Goal: Task Accomplishment & Management: Manage account settings

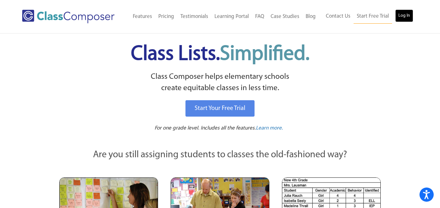
click at [399, 18] on link "Log In" at bounding box center [404, 15] width 18 height 13
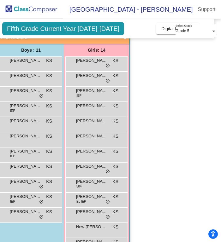
scroll to position [56, 0]
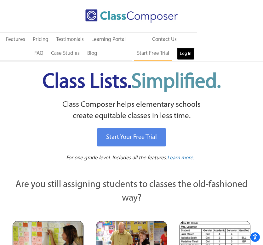
click at [181, 53] on link "Log In" at bounding box center [186, 54] width 18 height 13
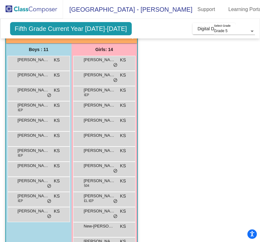
scroll to position [57, 0]
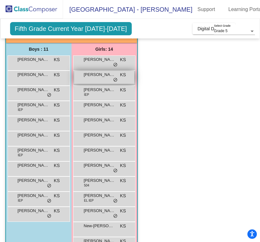
click at [89, 75] on span "[PERSON_NAME]" at bounding box center [100, 75] width 32 height 6
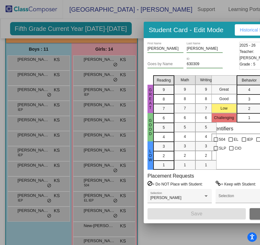
click at [122, 180] on div at bounding box center [130, 122] width 260 height 245
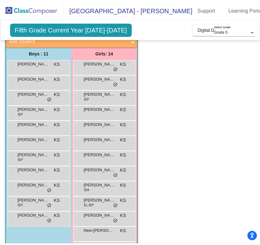
scroll to position [52, 0]
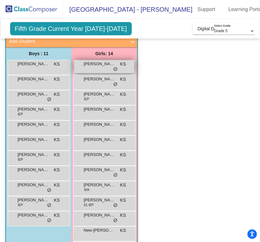
click at [110, 69] on div "[PERSON_NAME] KS lock do_not_disturb_alt" at bounding box center [104, 66] width 60 height 13
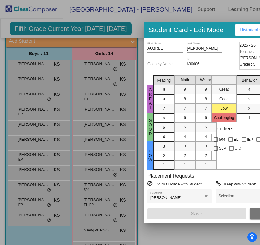
click at [118, 80] on div at bounding box center [130, 122] width 260 height 245
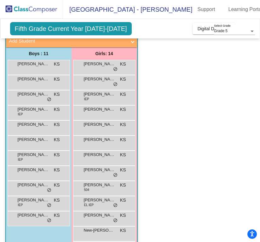
click at [118, 80] on div "[PERSON_NAME] KS lock do_not_disturb_alt" at bounding box center [104, 81] width 60 height 13
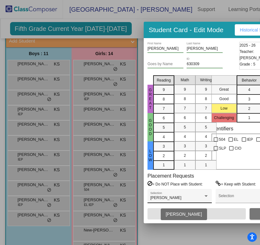
click at [198, 196] on div "[PERSON_NAME] Selection" at bounding box center [179, 197] width 59 height 11
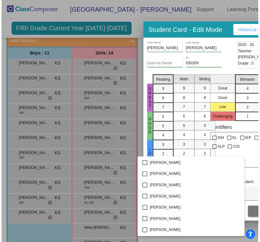
scroll to position [668, 0]
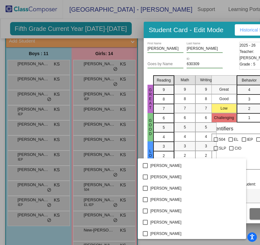
click at [115, 90] on div at bounding box center [130, 122] width 260 height 245
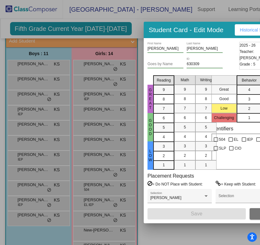
click at [111, 97] on div at bounding box center [130, 122] width 260 height 245
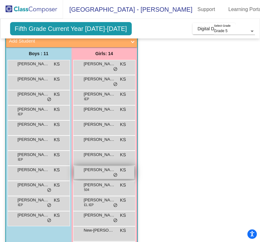
click at [107, 173] on span "[PERSON_NAME]" at bounding box center [100, 170] width 32 height 6
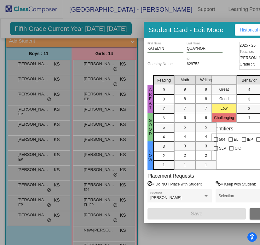
click at [103, 184] on div at bounding box center [130, 122] width 260 height 245
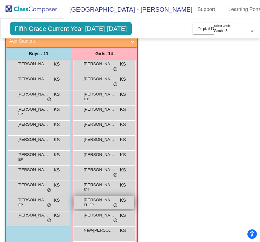
click at [102, 202] on span "[PERSON_NAME]" at bounding box center [100, 200] width 32 height 6
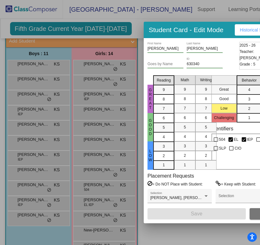
click at [102, 219] on div at bounding box center [130, 122] width 260 height 245
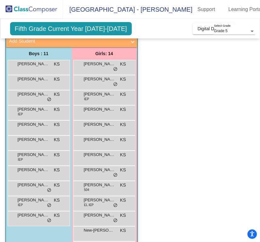
click at [102, 219] on div "[PERSON_NAME] KS lock do_not_disturb_alt" at bounding box center [104, 218] width 60 height 13
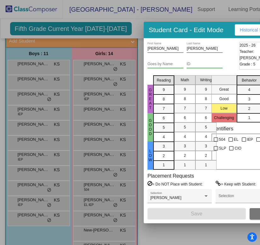
click at [102, 219] on div at bounding box center [130, 122] width 260 height 245
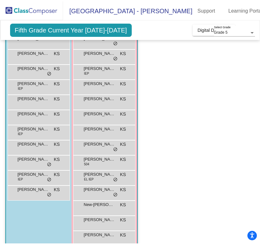
scroll to position [92, 0]
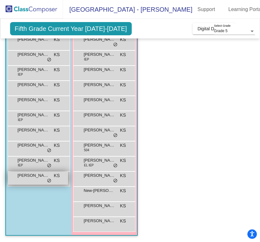
click at [36, 176] on span "[PERSON_NAME]" at bounding box center [34, 176] width 32 height 6
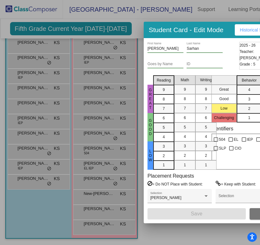
click at [35, 166] on div at bounding box center [130, 122] width 260 height 245
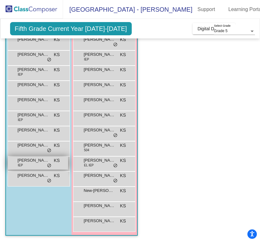
click at [35, 166] on div "[PERSON_NAME] IEP KS lock do_not_disturb_alt" at bounding box center [38, 163] width 60 height 13
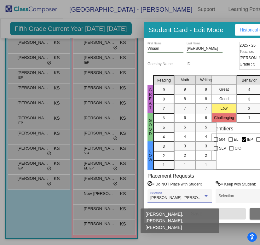
click at [197, 197] on span "[PERSON_NAME], [PERSON_NAME], [PERSON_NAME]" at bounding box center [198, 198] width 97 height 4
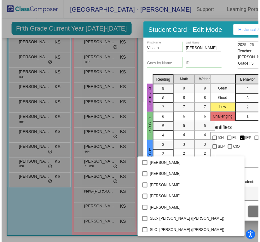
scroll to position [1418, 0]
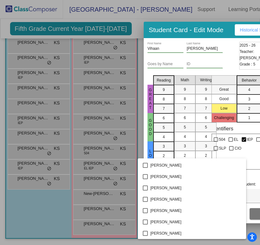
click at [45, 146] on div at bounding box center [130, 122] width 260 height 245
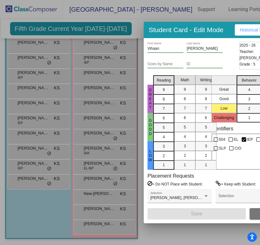
click at [45, 146] on div at bounding box center [130, 122] width 260 height 245
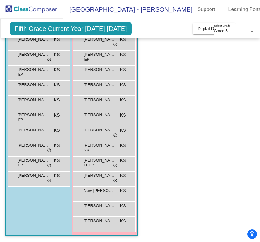
click at [45, 146] on span "[PERSON_NAME]" at bounding box center [34, 145] width 32 height 6
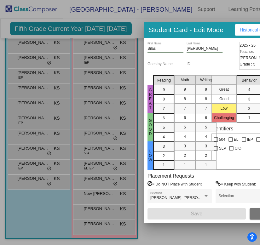
click at [55, 145] on div at bounding box center [130, 122] width 260 height 245
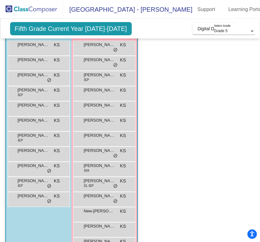
scroll to position [71, 0]
click at [38, 80] on div "[PERSON_NAME] KS lock do_not_disturb_alt" at bounding box center [38, 78] width 60 height 13
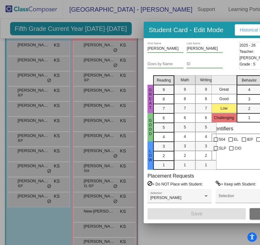
click at [40, 85] on div at bounding box center [130, 122] width 260 height 245
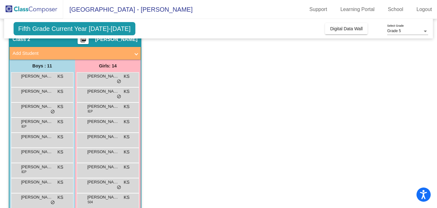
scroll to position [34, 0]
